Goal: Find specific page/section: Find specific page/section

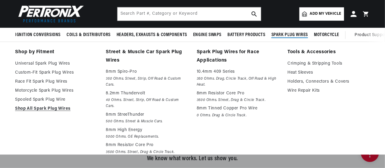
scroll to position [0, 182]
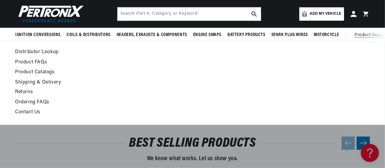
click at [363, 35] on span "Product Support" at bounding box center [370, 35] width 33 height 7
click at [369, 35] on span "Product Support" at bounding box center [370, 35] width 33 height 7
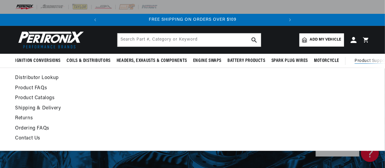
click at [22, 118] on link "Returns" at bounding box center [144, 118] width 258 height 8
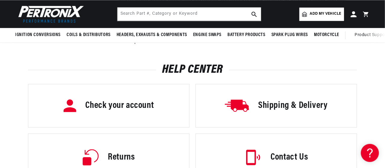
scroll to position [0, 182]
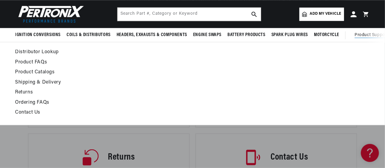
click at [29, 111] on link "Contact Us" at bounding box center [144, 113] width 258 height 8
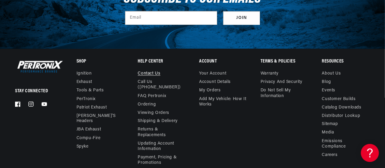
scroll to position [0, 182]
click at [82, 101] on link "PerTronix" at bounding box center [85, 99] width 19 height 8
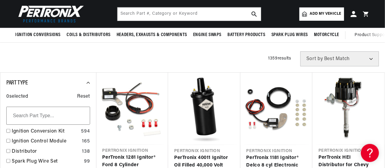
scroll to position [0, 182]
